Goal: Information Seeking & Learning: Learn about a topic

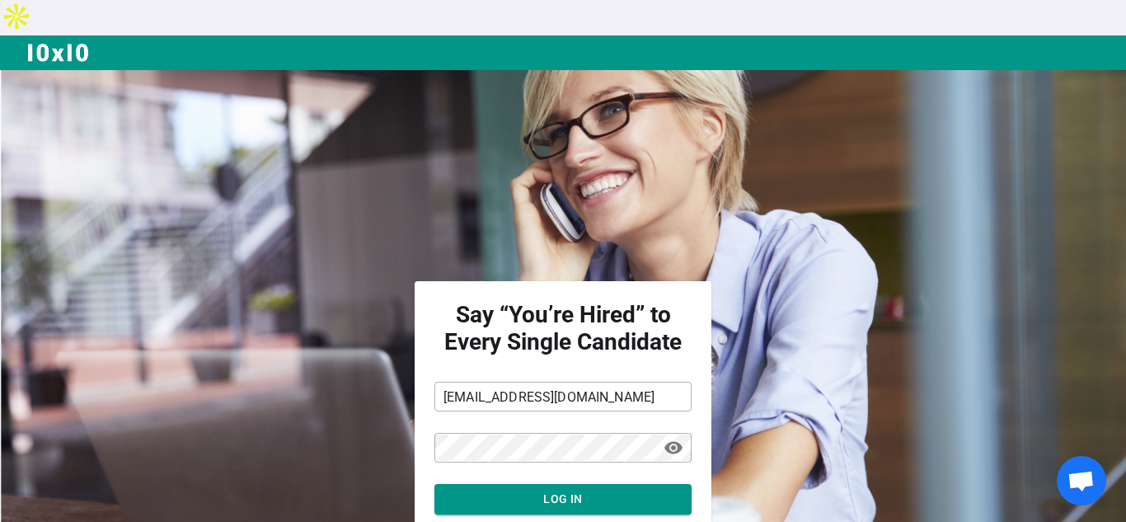
scroll to position [101, 0]
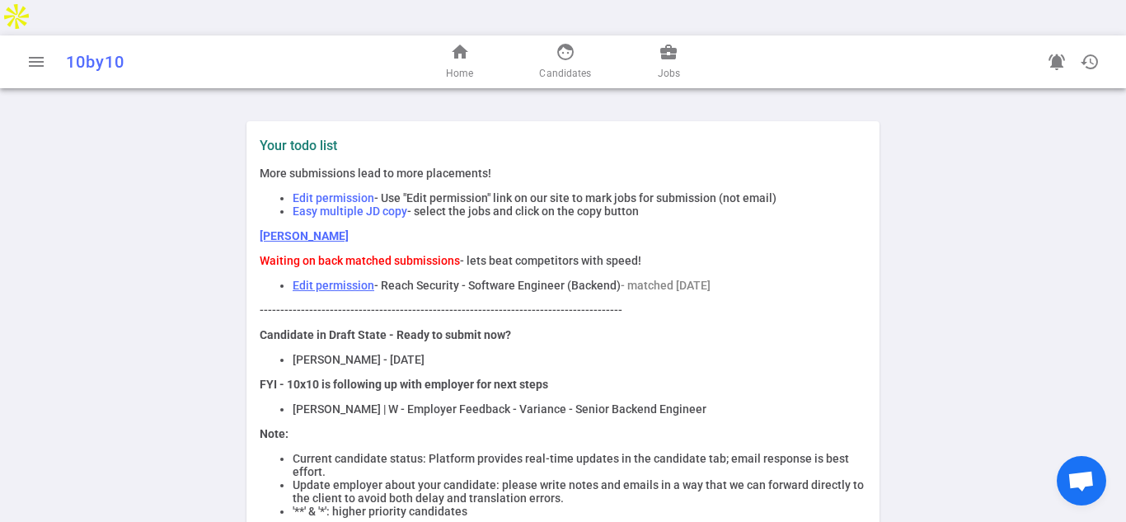
click at [293, 229] on link "[PERSON_NAME]" at bounding box center [304, 235] width 89 height 13
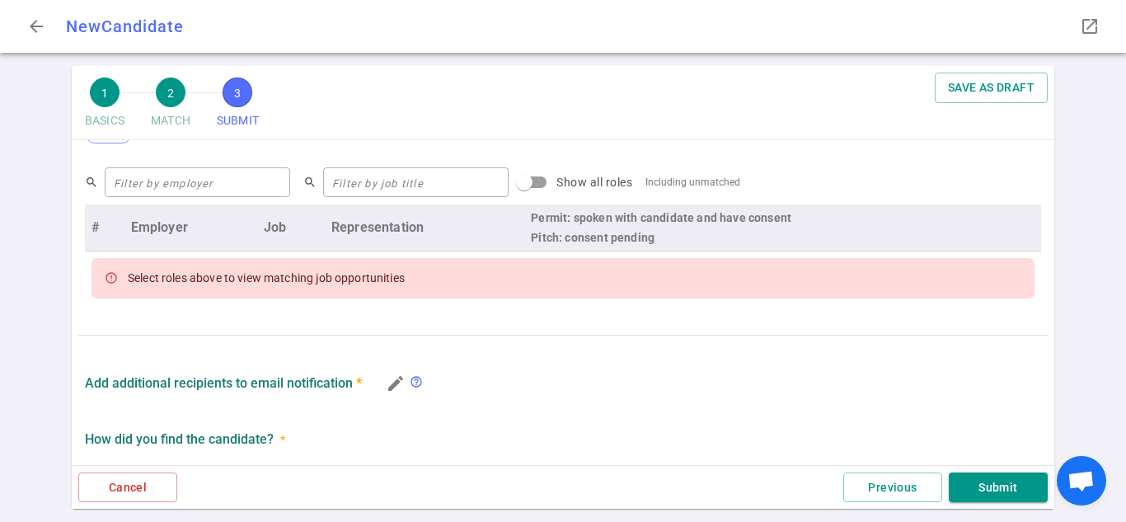
scroll to position [674, 0]
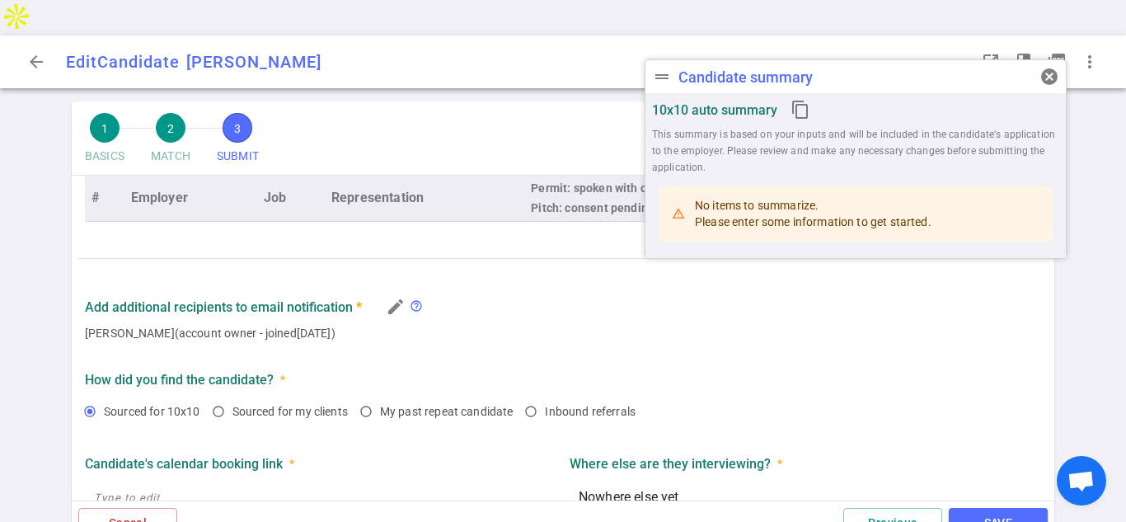
type textarea "Wants to round out his experience by working for a startup. Would also like the…"
type textarea "None noted"
radio input "true"
type textarea "Nowhere else yet"
radio input "true"
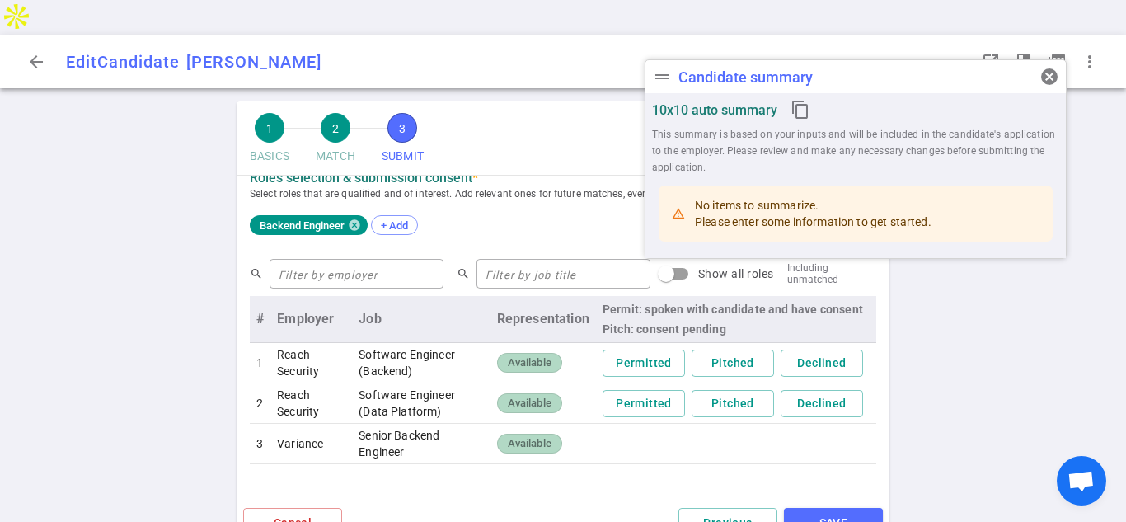
scroll to position [689, 0]
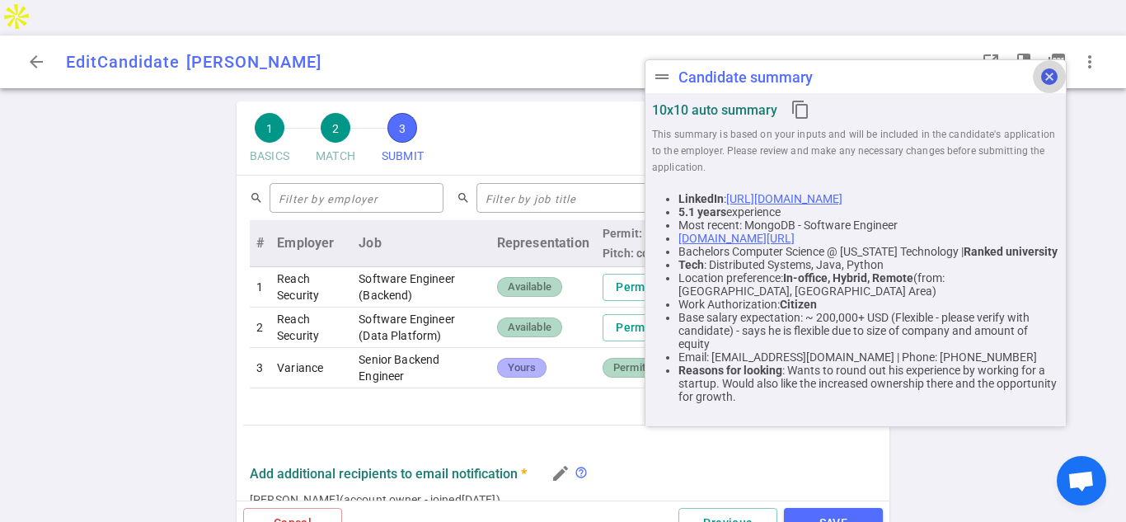
click at [1045, 73] on span "cancel" at bounding box center [1050, 77] width 20 height 20
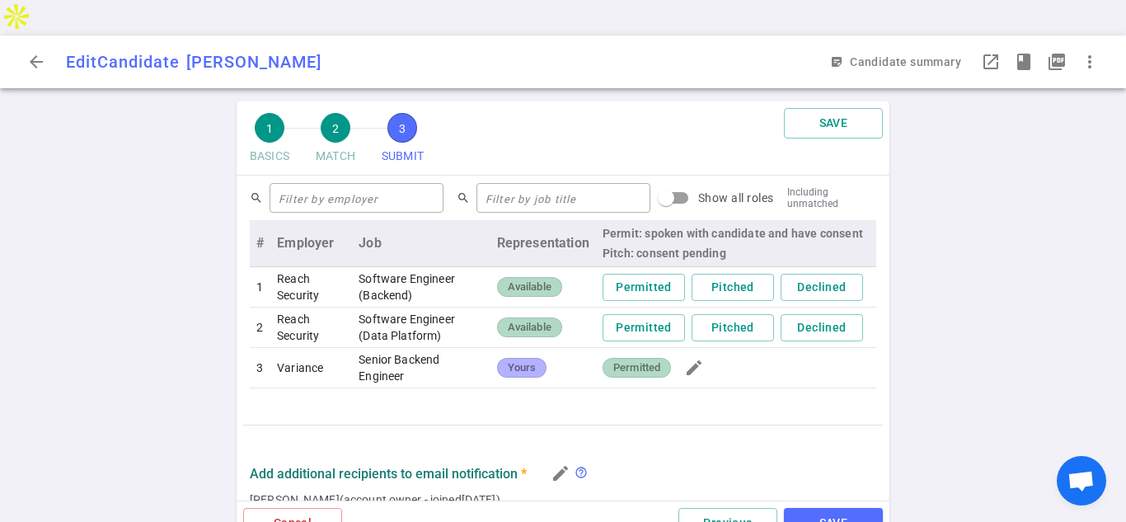
click at [11, 35] on div "arrow_back Edit Candidate [PERSON_NAME] IM sticky_note_2 Candidate summary visi…" at bounding box center [563, 61] width 1126 height 53
click at [27, 45] on button "arrow_back" at bounding box center [36, 61] width 33 height 33
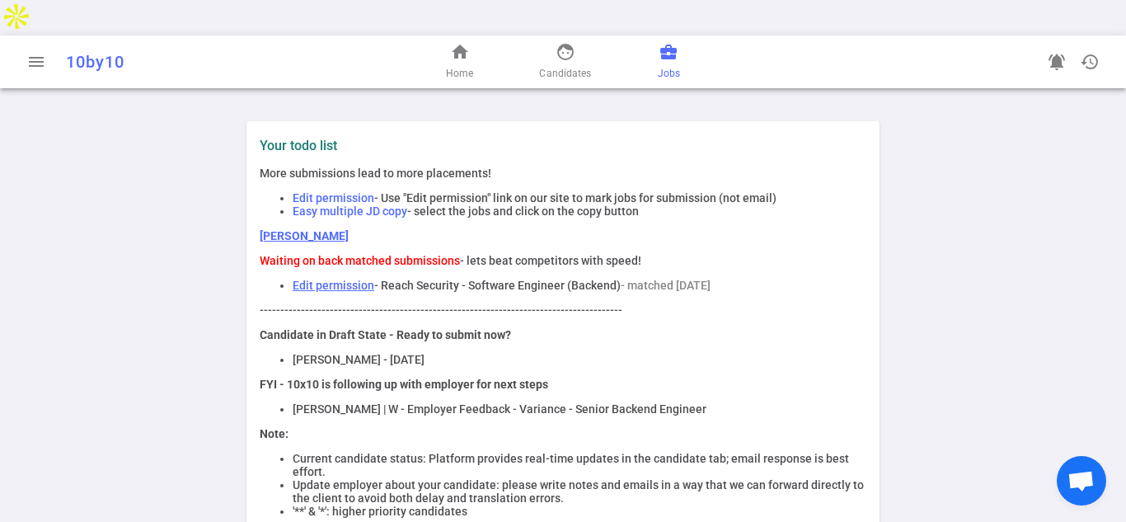
click at [663, 42] on span "business_center" at bounding box center [669, 52] width 20 height 20
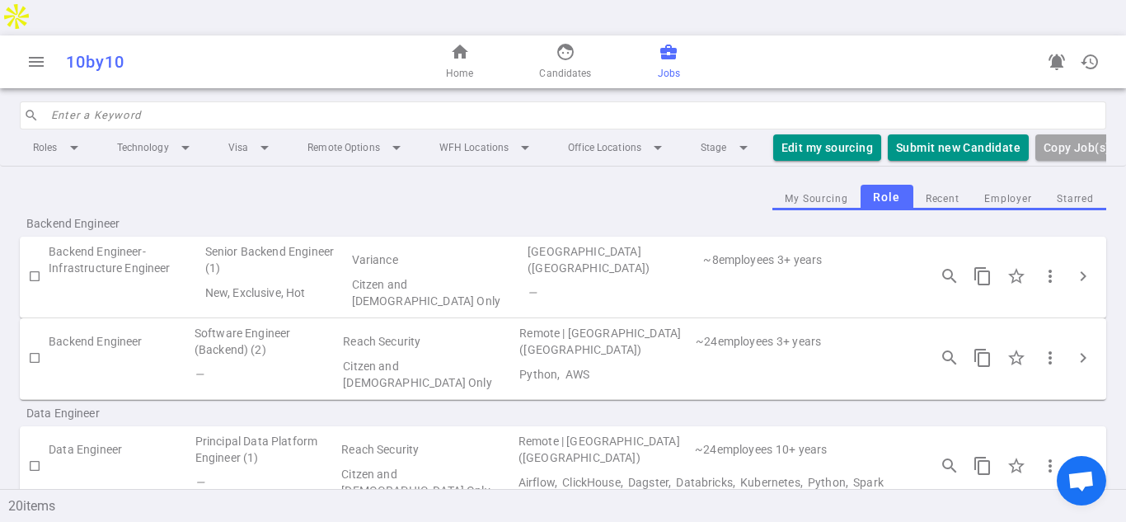
click at [676, 185] on div "My Sourcing Role Recent Employer Starred" at bounding box center [563, 198] width 1087 height 26
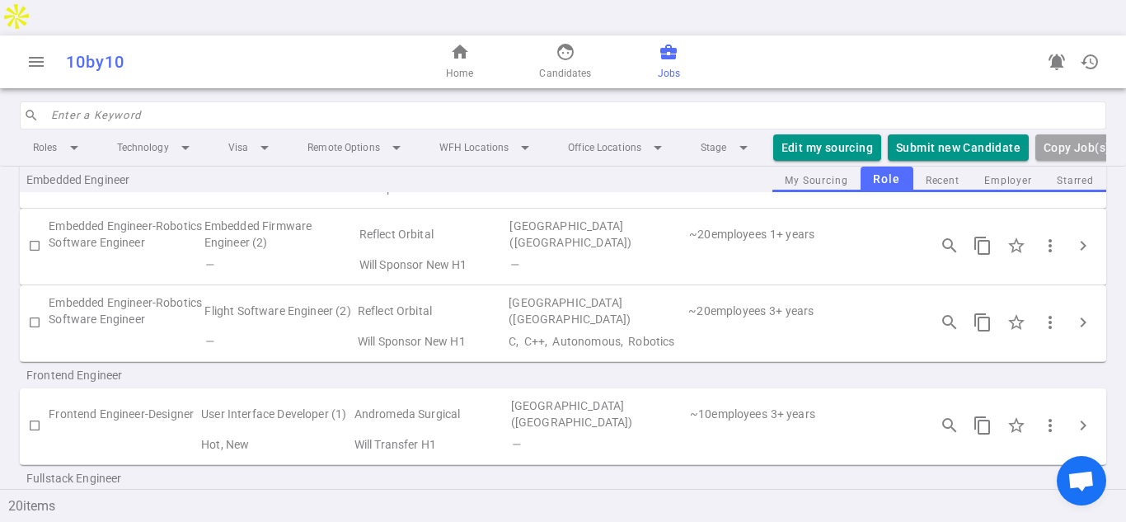
scroll to position [594, 0]
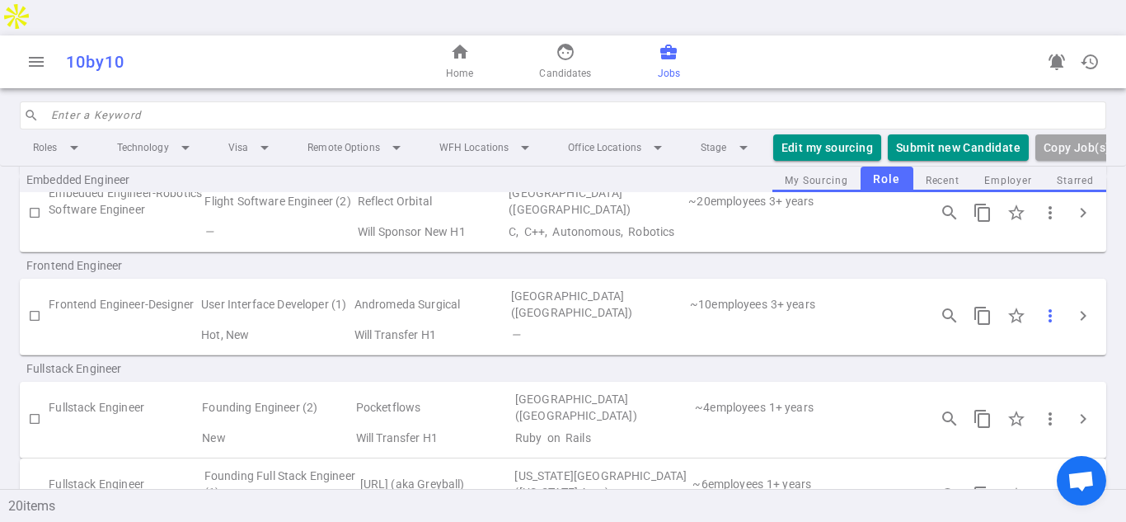
click at [1051, 306] on span "more_vert" at bounding box center [1051, 316] width 20 height 20
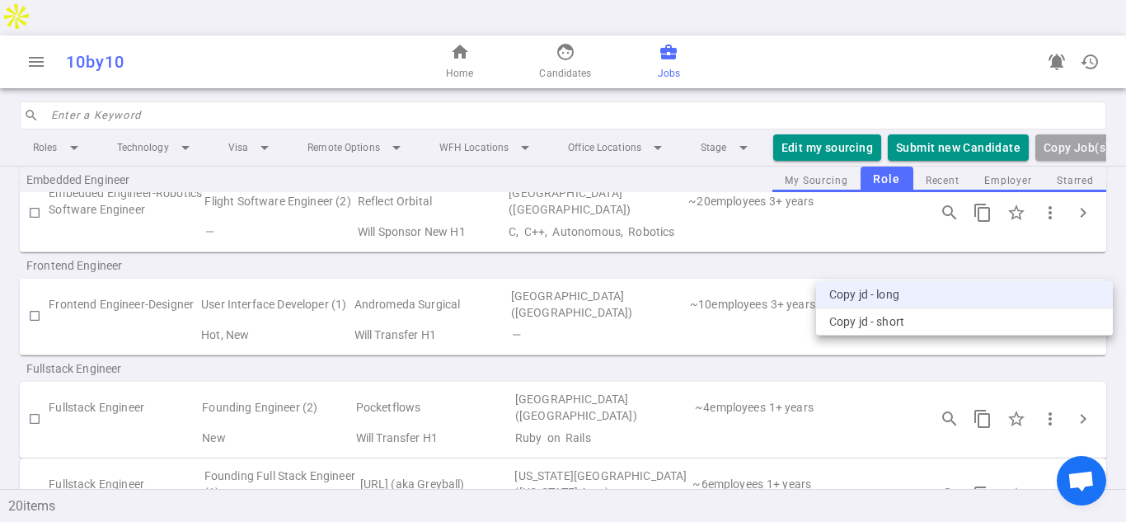
click at [882, 291] on li "Copy JD - long" at bounding box center [964, 294] width 297 height 27
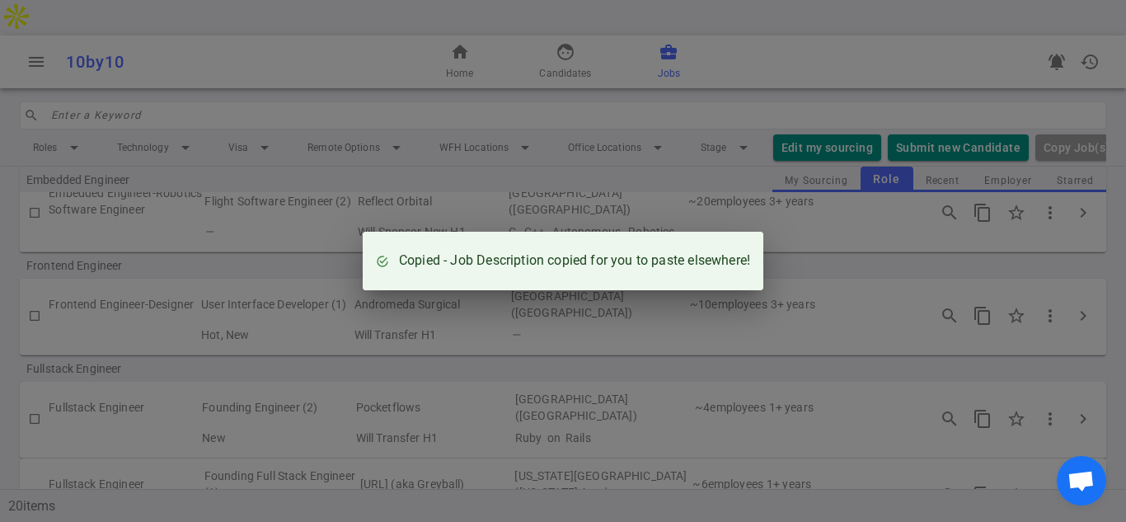
click at [656, 211] on div "Copied - Job Description copied for you to paste elsewhere!" at bounding box center [563, 261] width 1126 height 522
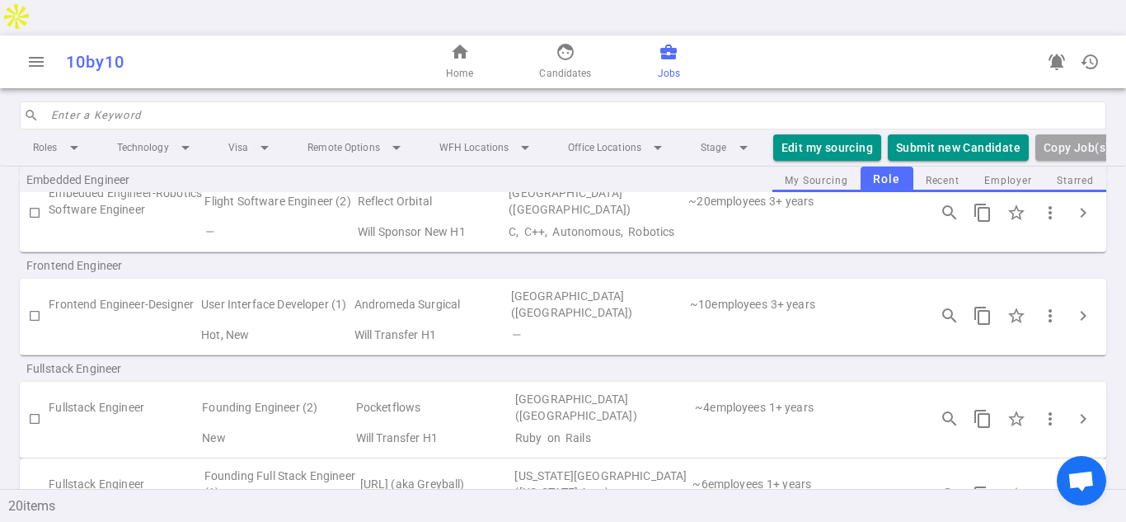
click at [253, 252] on div "Frontend Engineer" at bounding box center [563, 265] width 1087 height 26
click at [875, 285] on td "3 + years" at bounding box center [841, 304] width 144 height 38
click at [1050, 306] on span "more_vert" at bounding box center [1051, 316] width 20 height 20
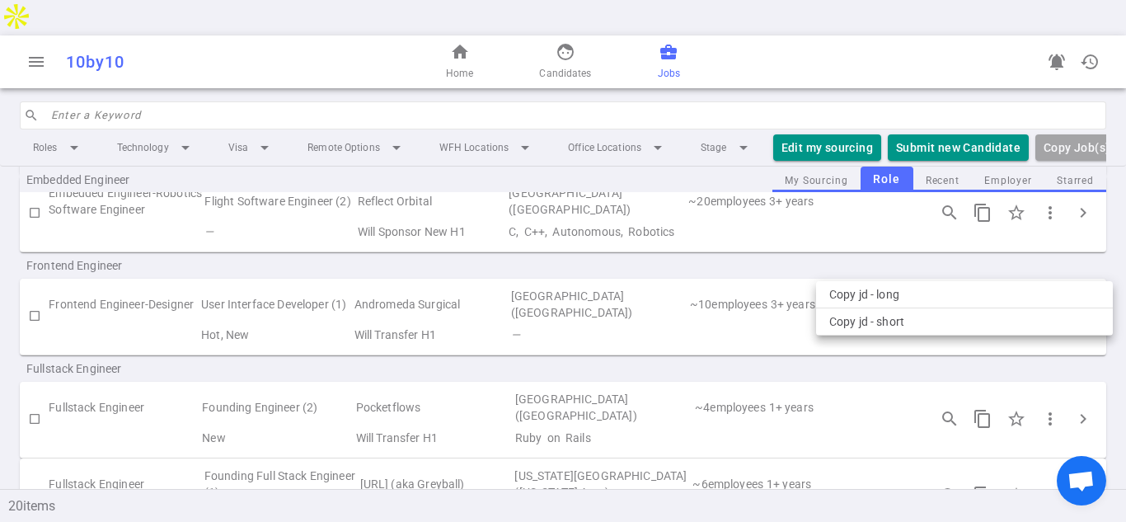
click at [1085, 258] on div at bounding box center [563, 261] width 1126 height 522
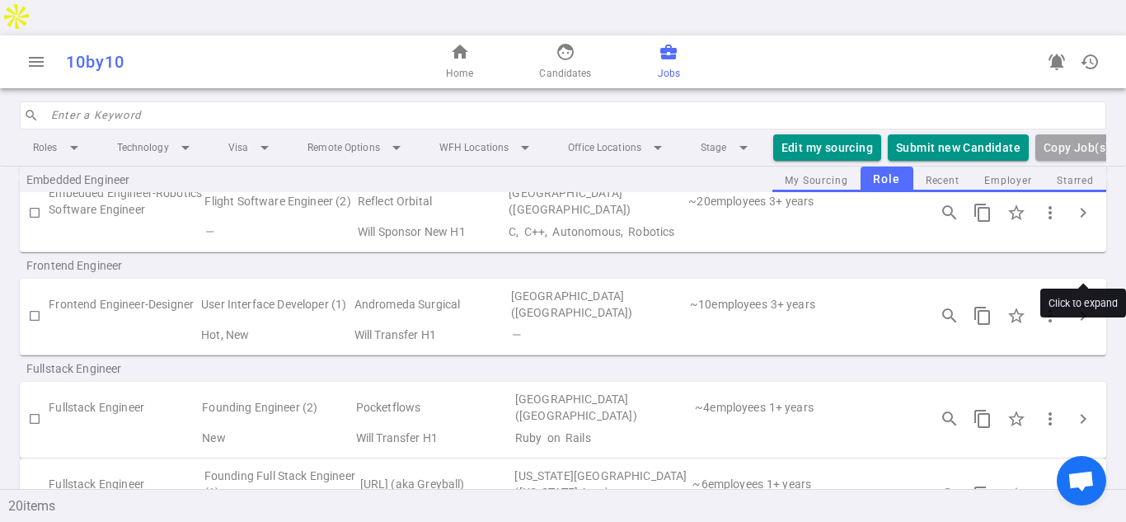
click at [1083, 306] on span "chevron_right" at bounding box center [1084, 316] width 20 height 20
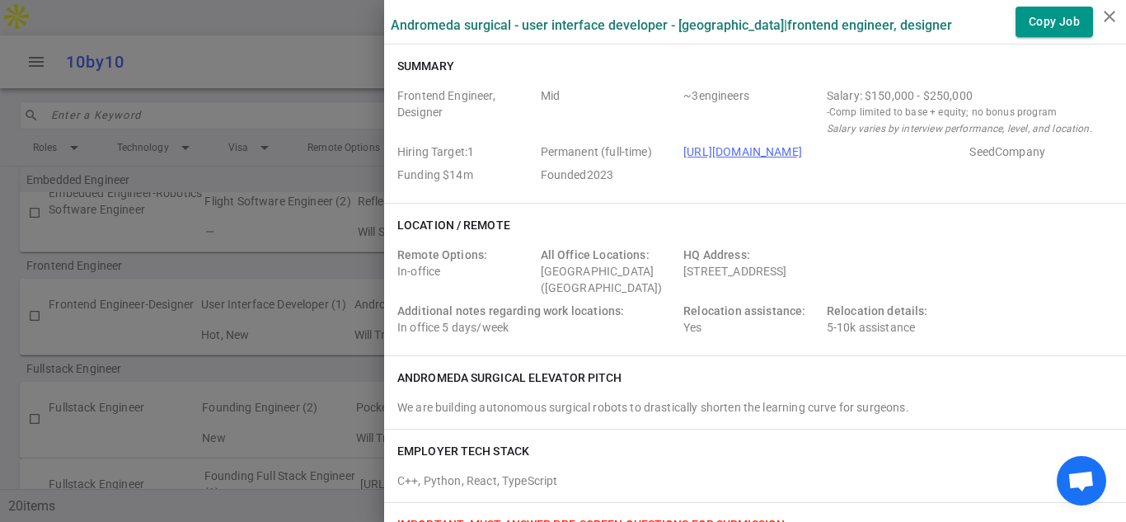
click at [1001, 332] on div "Remote Options: In-office All Office Locations: San Francisco (San Francisco Ba…" at bounding box center [755, 295] width 716 height 96
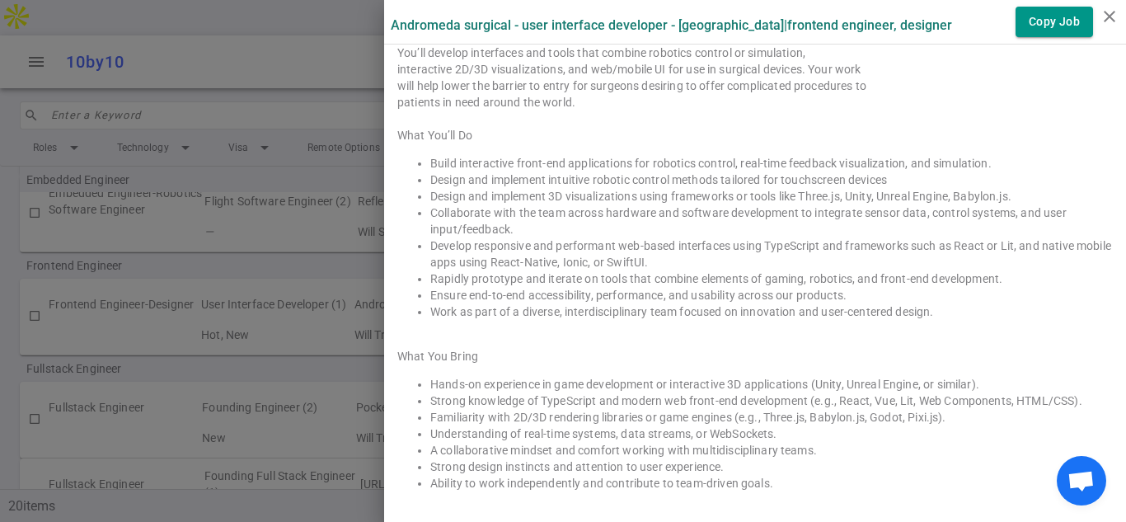
scroll to position [1990, 0]
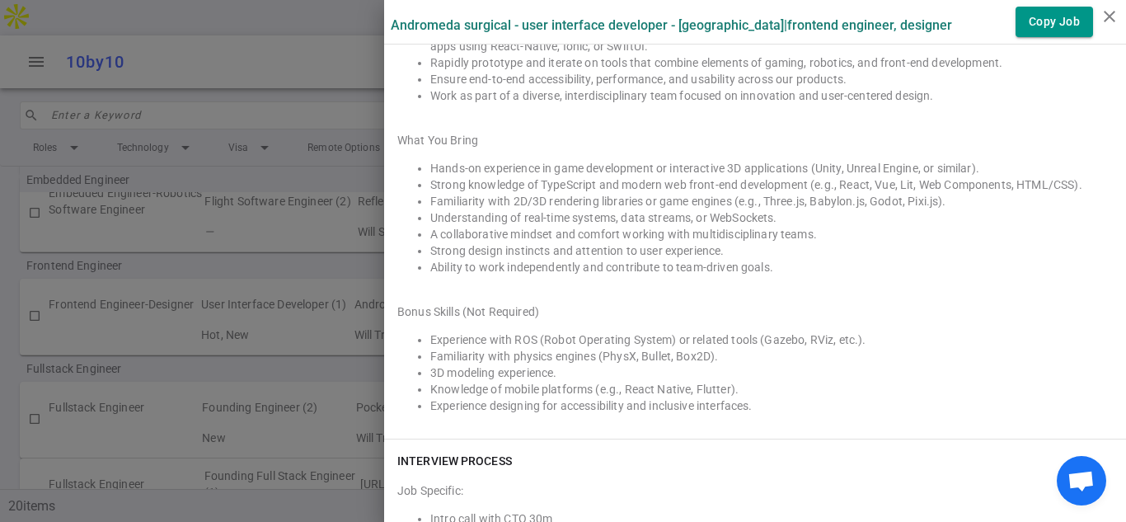
click at [912, 348] on li "Familiarity with physics engines (PhysX, Bullet, Box2D)." at bounding box center [771, 356] width 683 height 16
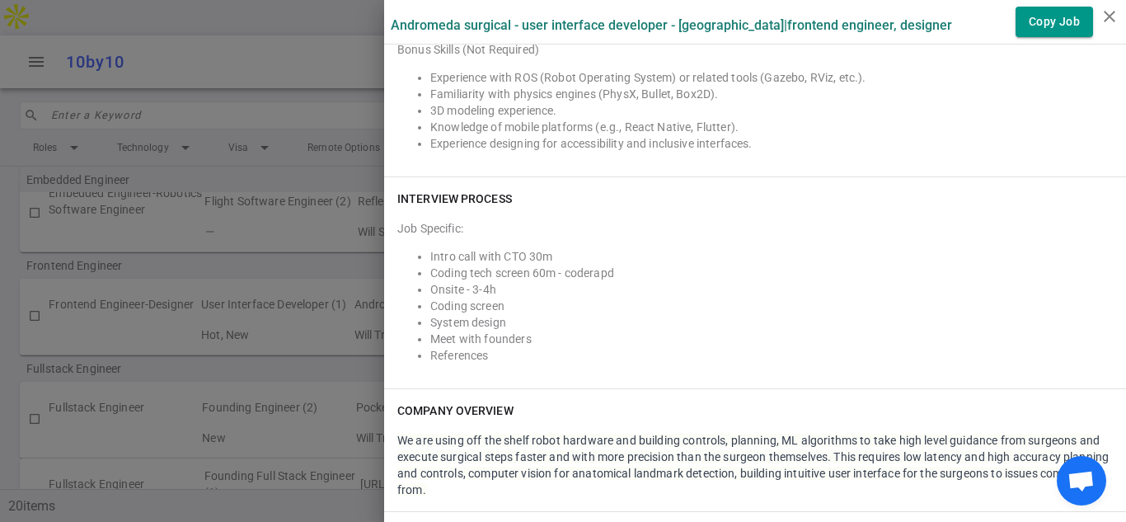
click at [912, 347] on li "References" at bounding box center [771, 355] width 683 height 16
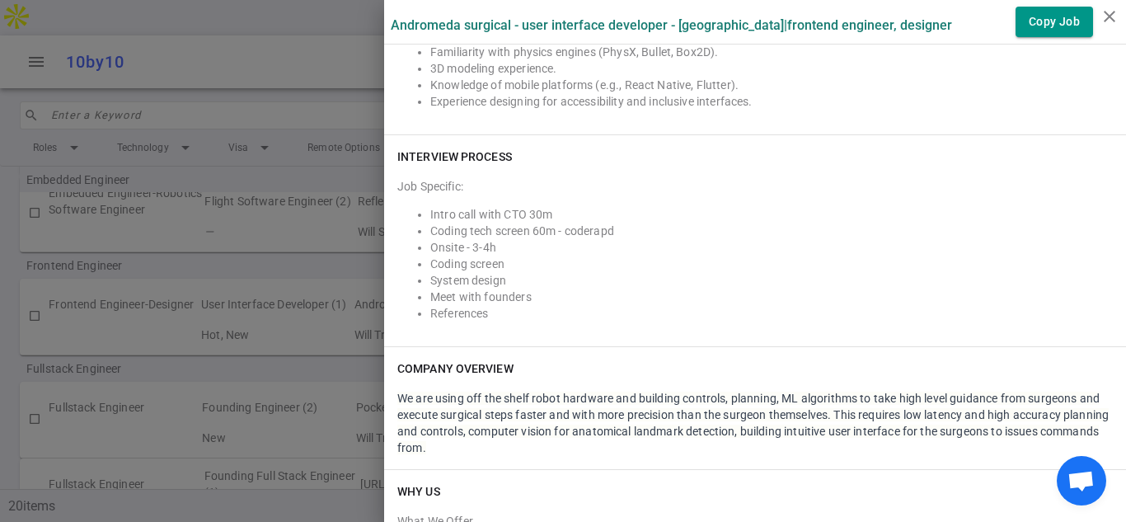
scroll to position [2512, 0]
click at [912, 357] on div "COMPANY OVERVIEW" at bounding box center [755, 365] width 716 height 16
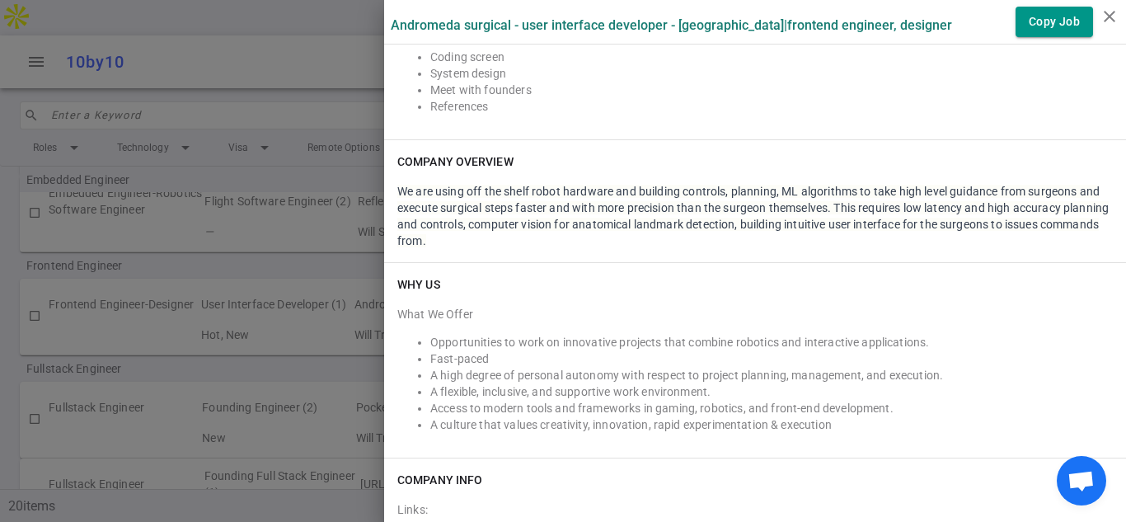
scroll to position [2776, 0]
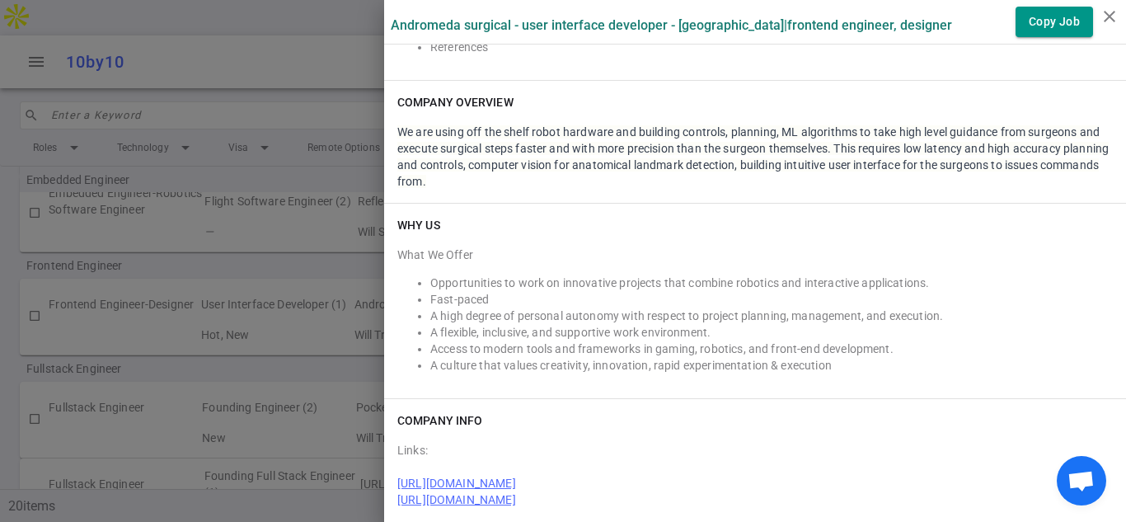
click at [914, 357] on li "A culture that values creativity, innovation, rapid experimentation & execution" at bounding box center [771, 365] width 683 height 16
click at [916, 341] on li "Access to modern tools and frameworks in gaming, robotics, and front-end develo…" at bounding box center [771, 349] width 683 height 16
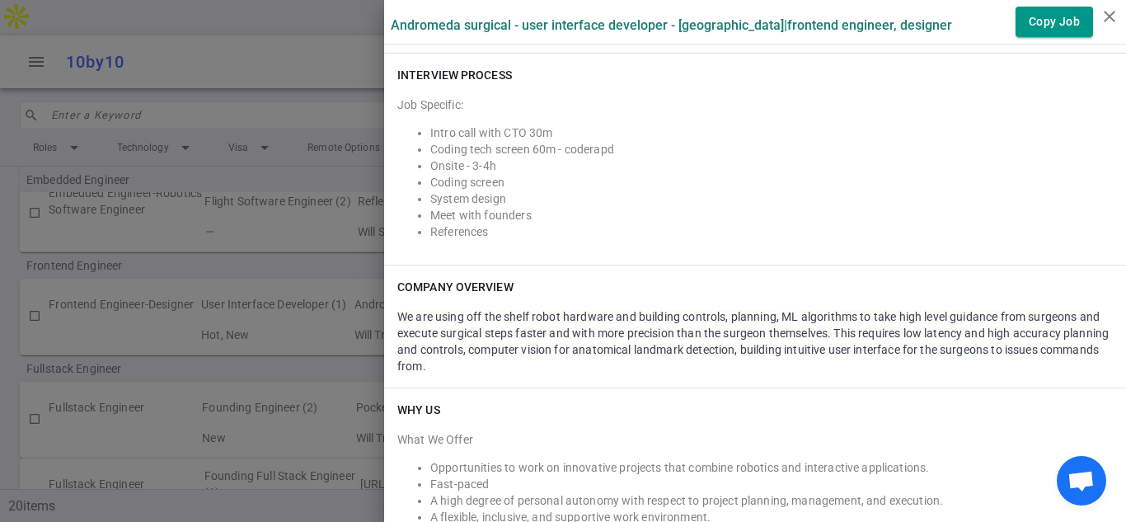
click at [937, 279] on div "COMPANY OVERVIEW" at bounding box center [755, 287] width 716 height 16
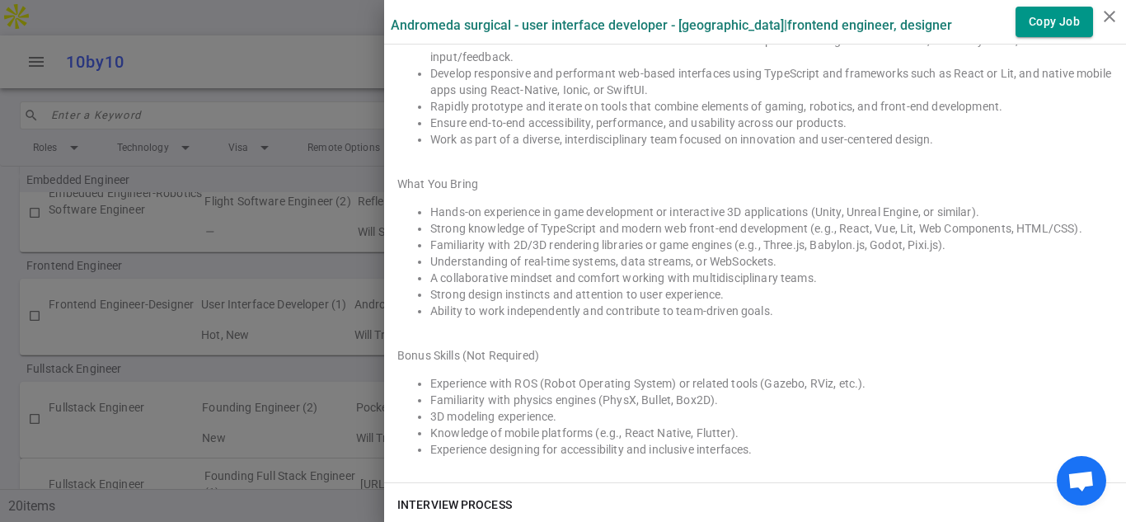
scroll to position [2160, 0]
click at [937, 287] on li "Strong design instincts and attention to user experience." at bounding box center [771, 295] width 683 height 16
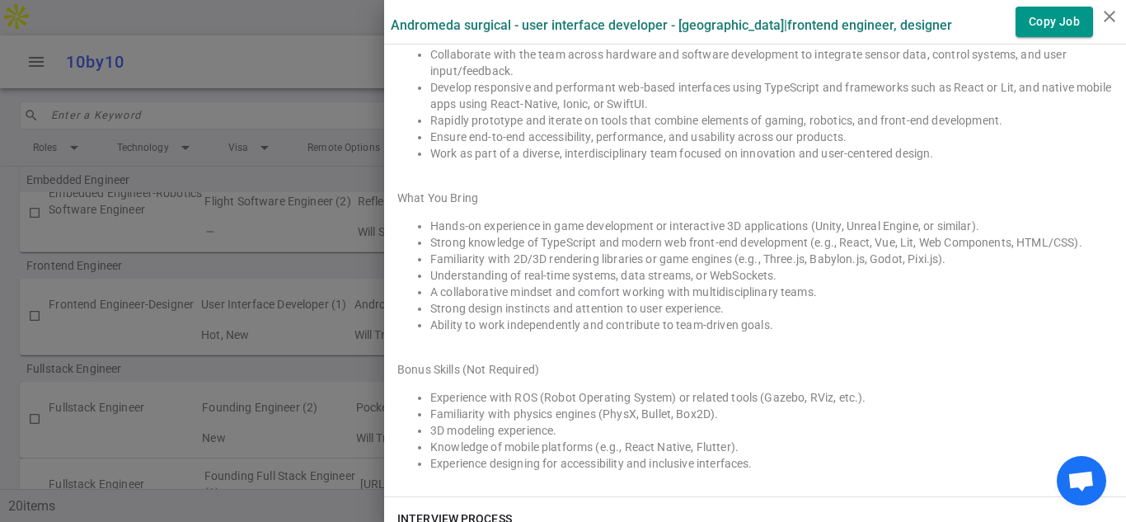
scroll to position [2145, 0]
click at [937, 286] on li "A collaborative mindset and comfort working with multidisciplinary teams." at bounding box center [771, 294] width 683 height 16
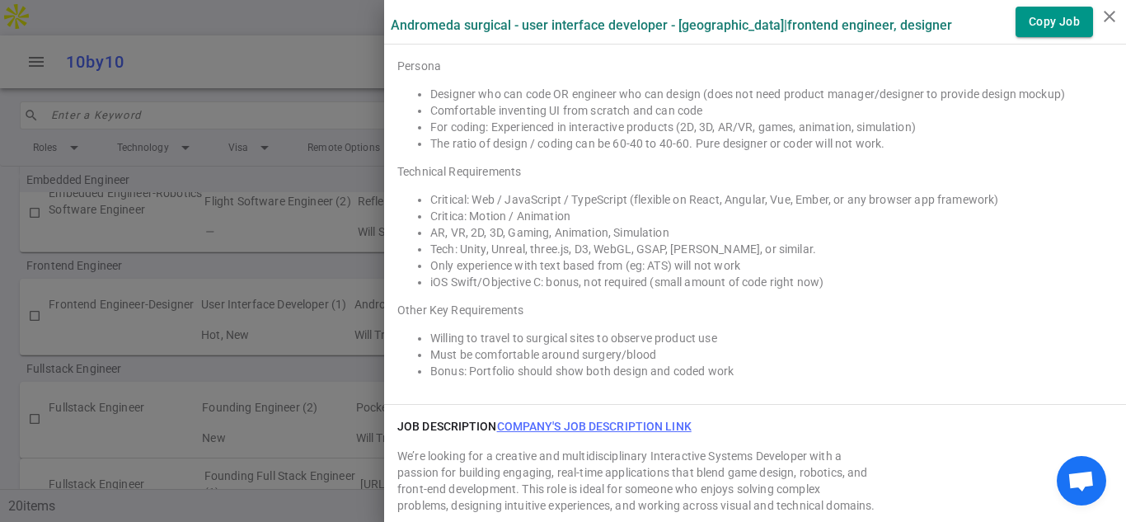
scroll to position [1502, 0]
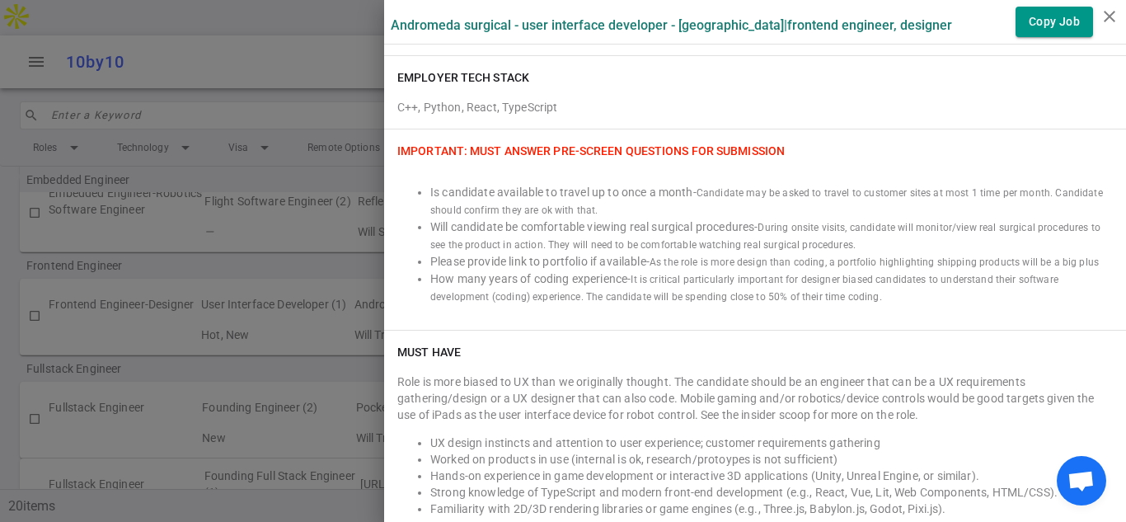
click at [926, 284] on li "How many years of coding experience - It is critical particularly important for…" at bounding box center [771, 287] width 683 height 35
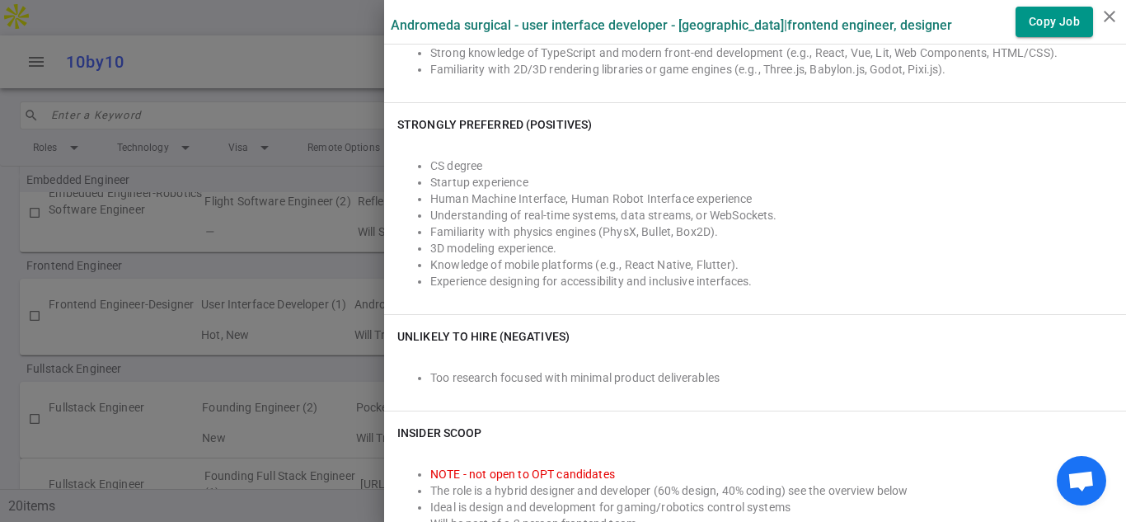
scroll to position [783, 0]
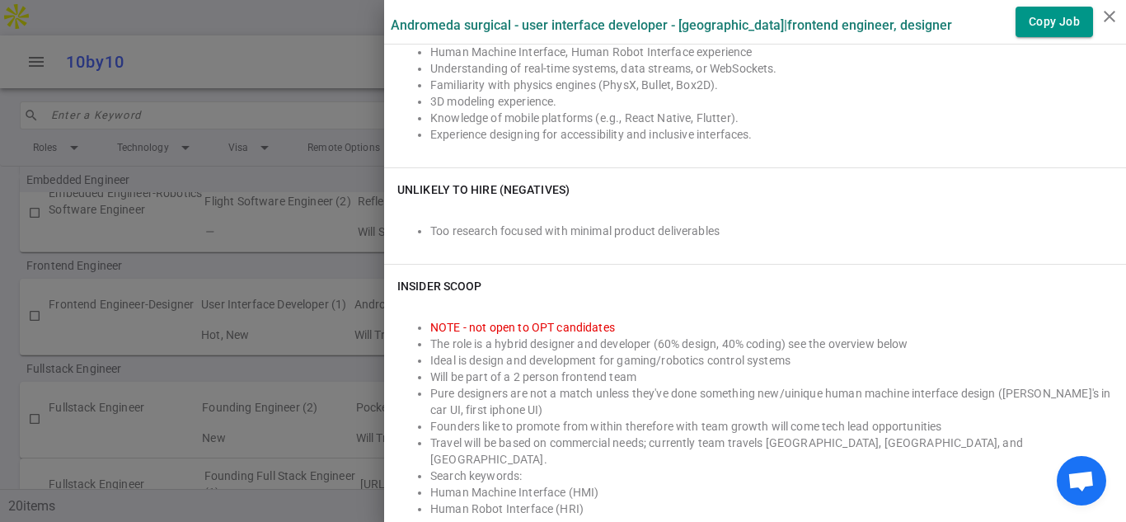
click at [926, 284] on div "INSIDER SCOOP" at bounding box center [755, 286] width 716 height 16
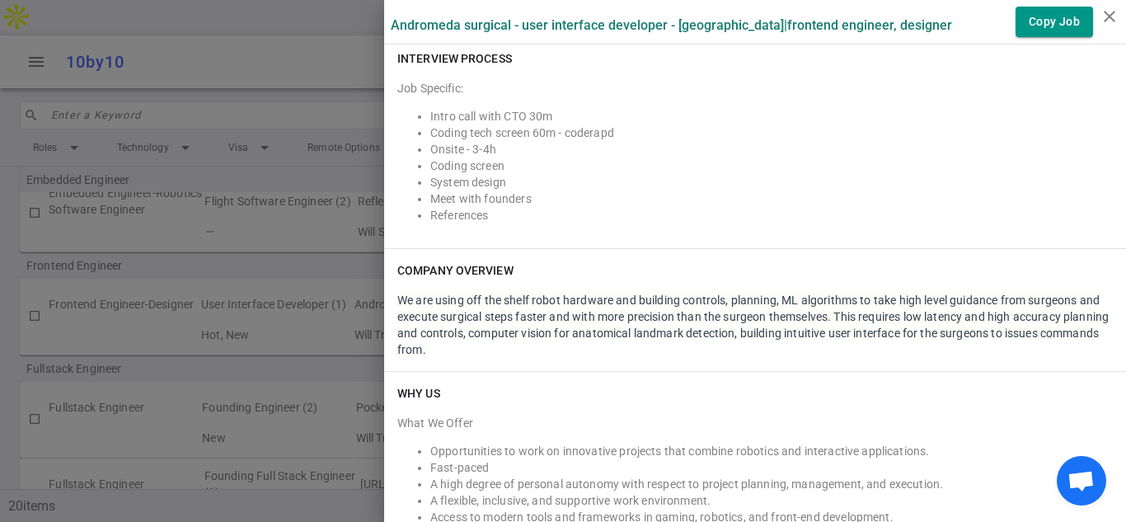
scroll to position [2607, 0]
click at [1040, 141] on li "Onsite - 3-4h" at bounding box center [771, 149] width 683 height 16
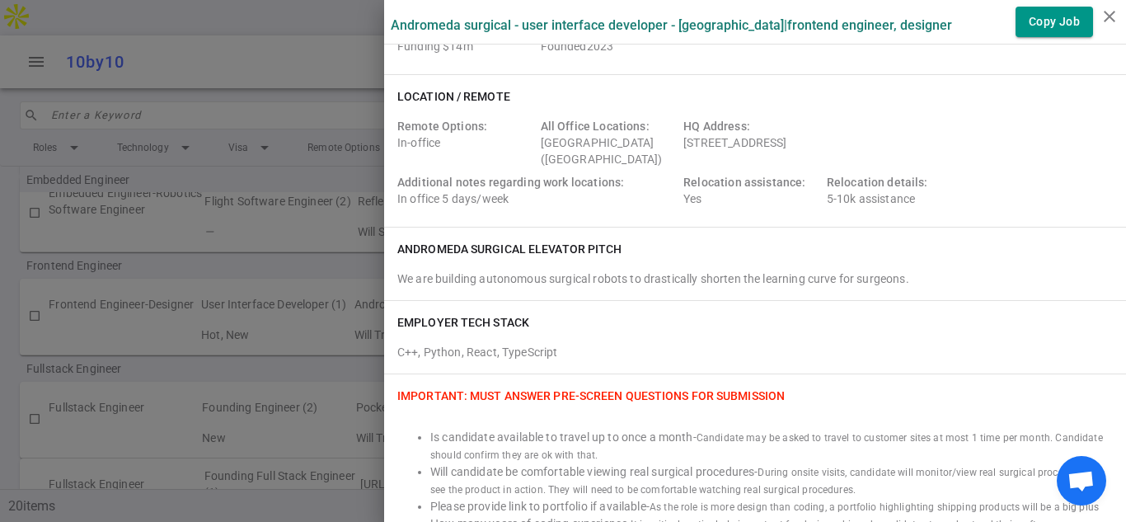
scroll to position [132, 0]
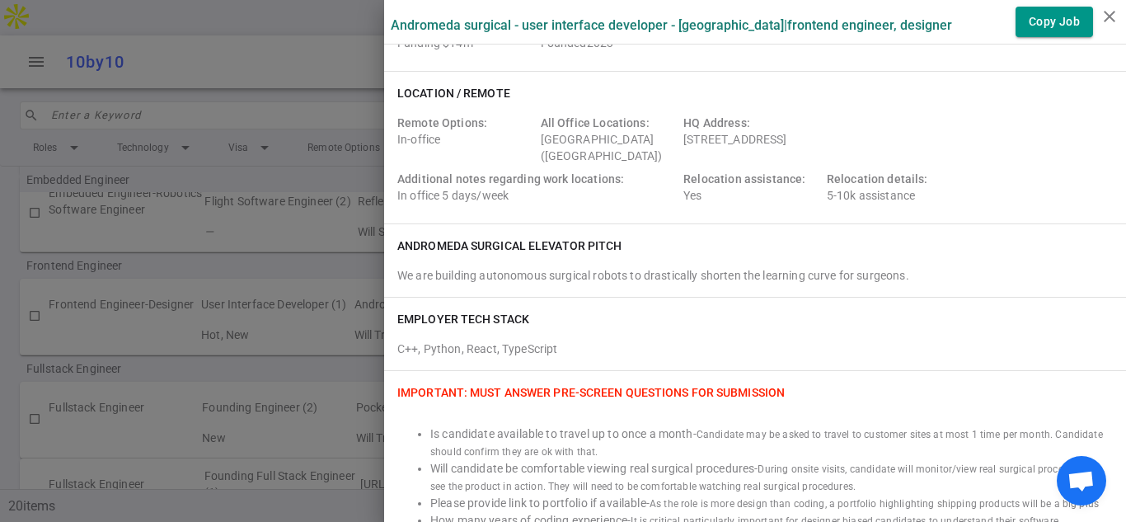
drag, startPoint x: 684, startPoint y: 139, endPoint x: 963, endPoint y: 140, distance: 279.5
click at [963, 140] on div "Remote Options: In-office All Office Locations: San Francisco (San Francisco Ba…" at bounding box center [755, 163] width 716 height 96
copy div "2 Tower Pl, Suite 1350, San Francisco, CA, US, 94080"
